Goal: Transaction & Acquisition: Register for event/course

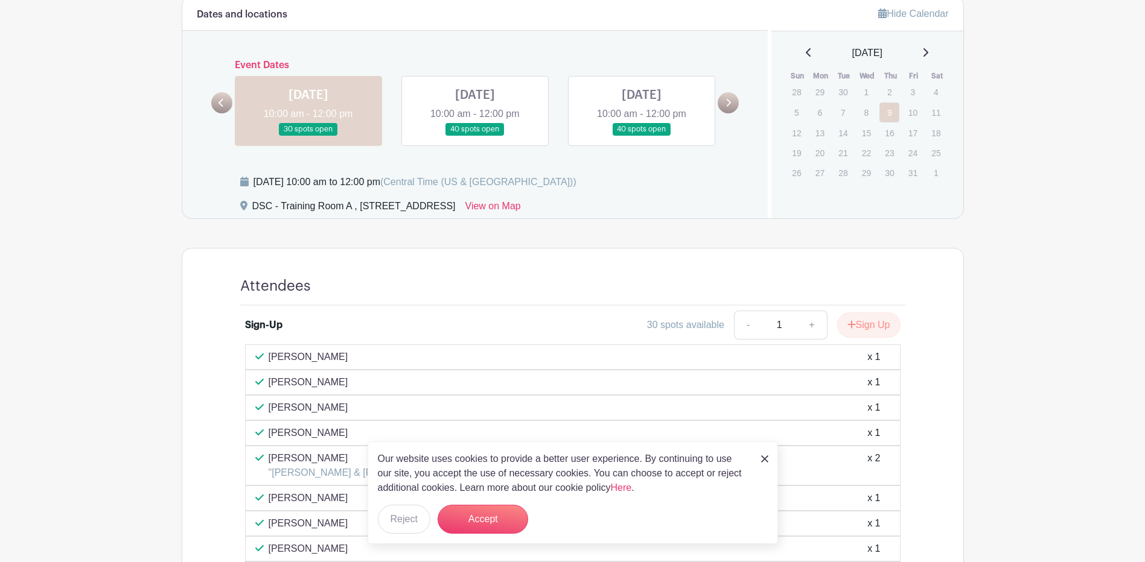
scroll to position [176, 0]
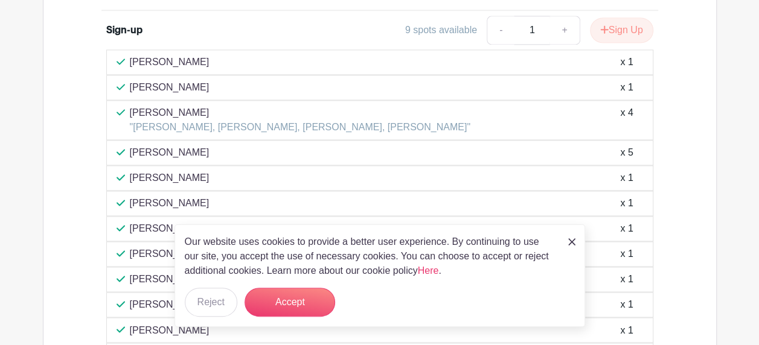
scroll to position [845, 0]
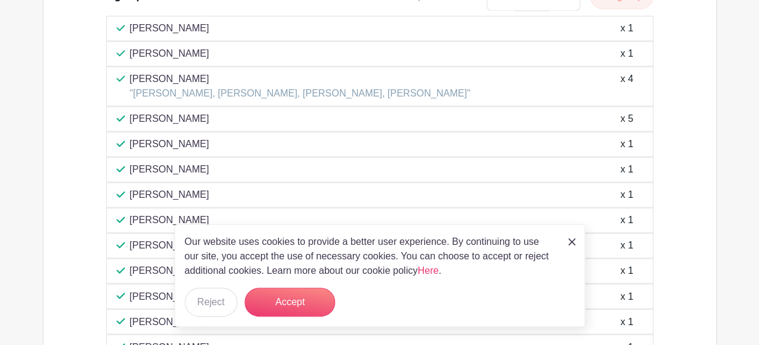
click at [570, 241] on img at bounding box center [571, 241] width 7 height 7
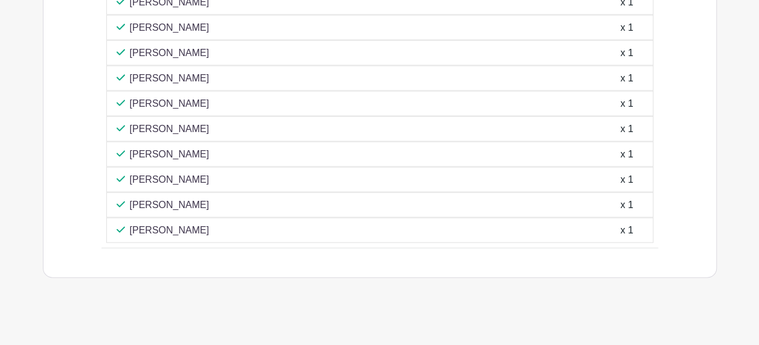
scroll to position [1254, 0]
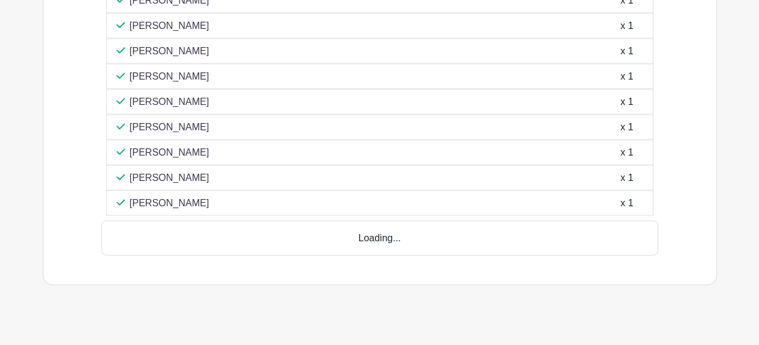
scroll to position [1254, 0]
